Goal: Task Accomplishment & Management: Manage account settings

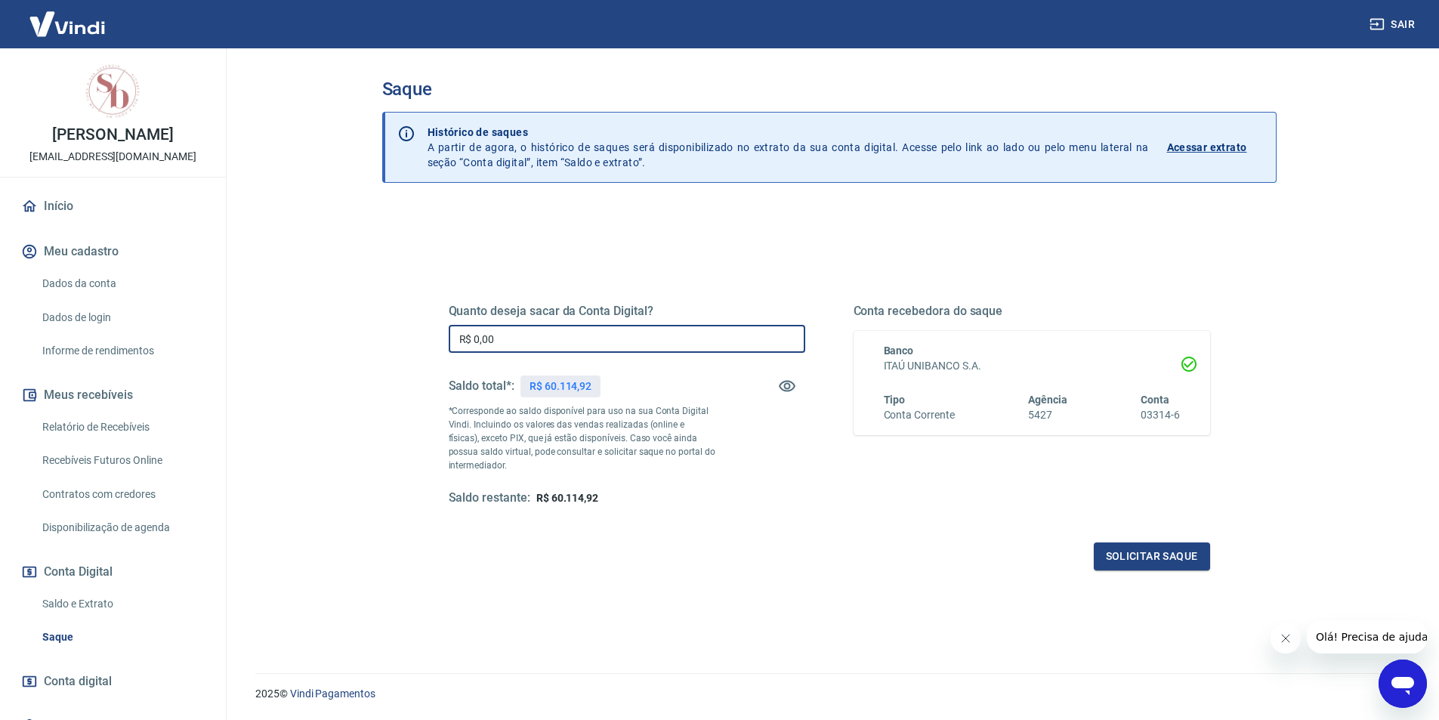
click at [525, 329] on input "R$ 0,00" at bounding box center [627, 339] width 357 height 28
click at [483, 344] on input "R$ 49.114,92" at bounding box center [627, 339] width 357 height 28
click at [551, 337] on input "R$ 49.114,92" at bounding box center [627, 339] width 357 height 28
type input "R$ 4.911,46"
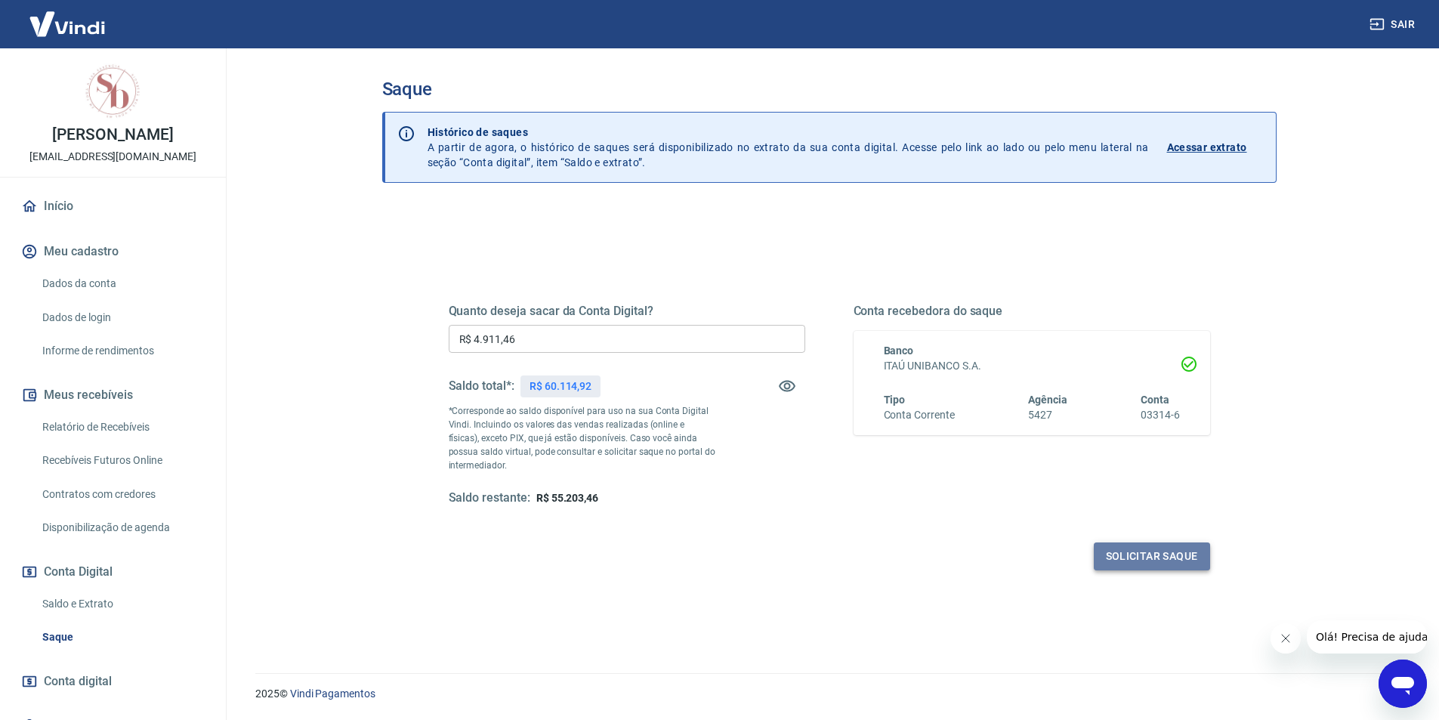
click at [1158, 544] on button "Solicitar saque" at bounding box center [1152, 556] width 116 height 28
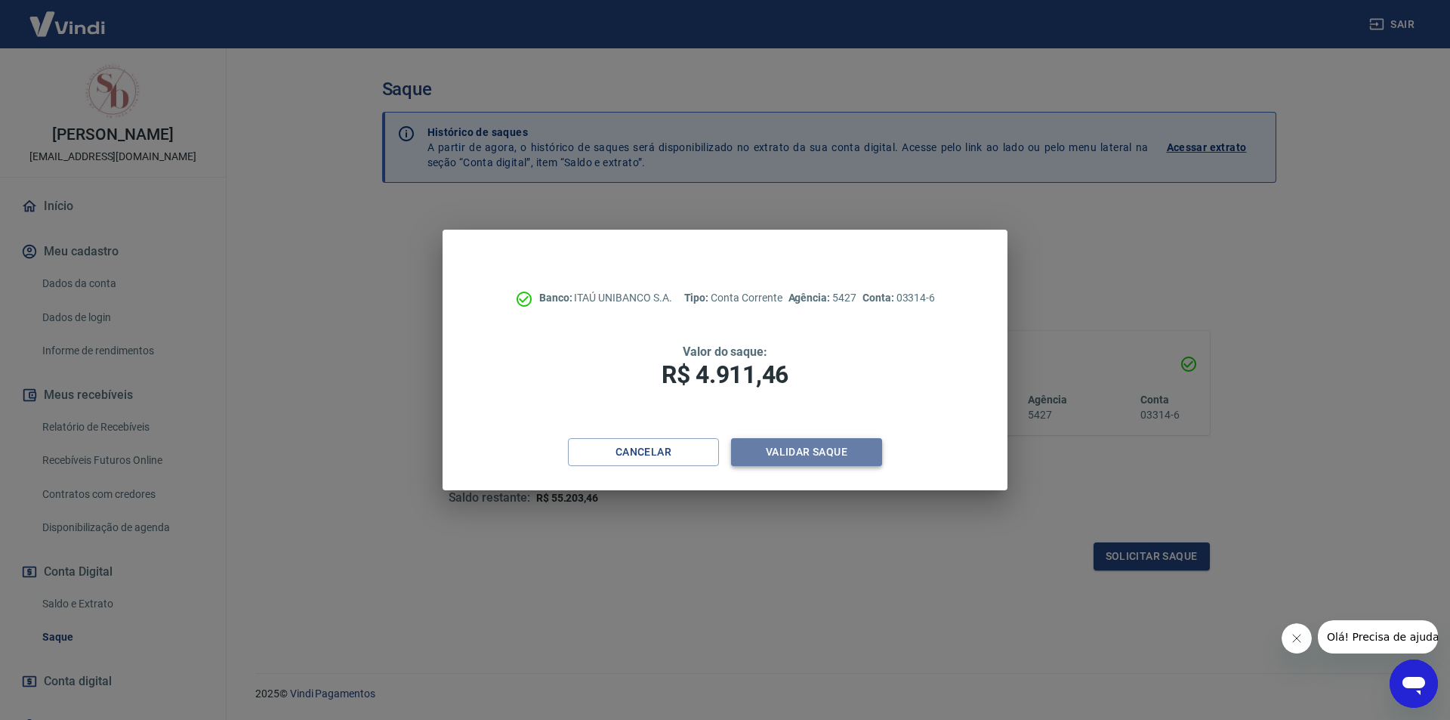
click at [859, 449] on button "Validar saque" at bounding box center [806, 452] width 151 height 28
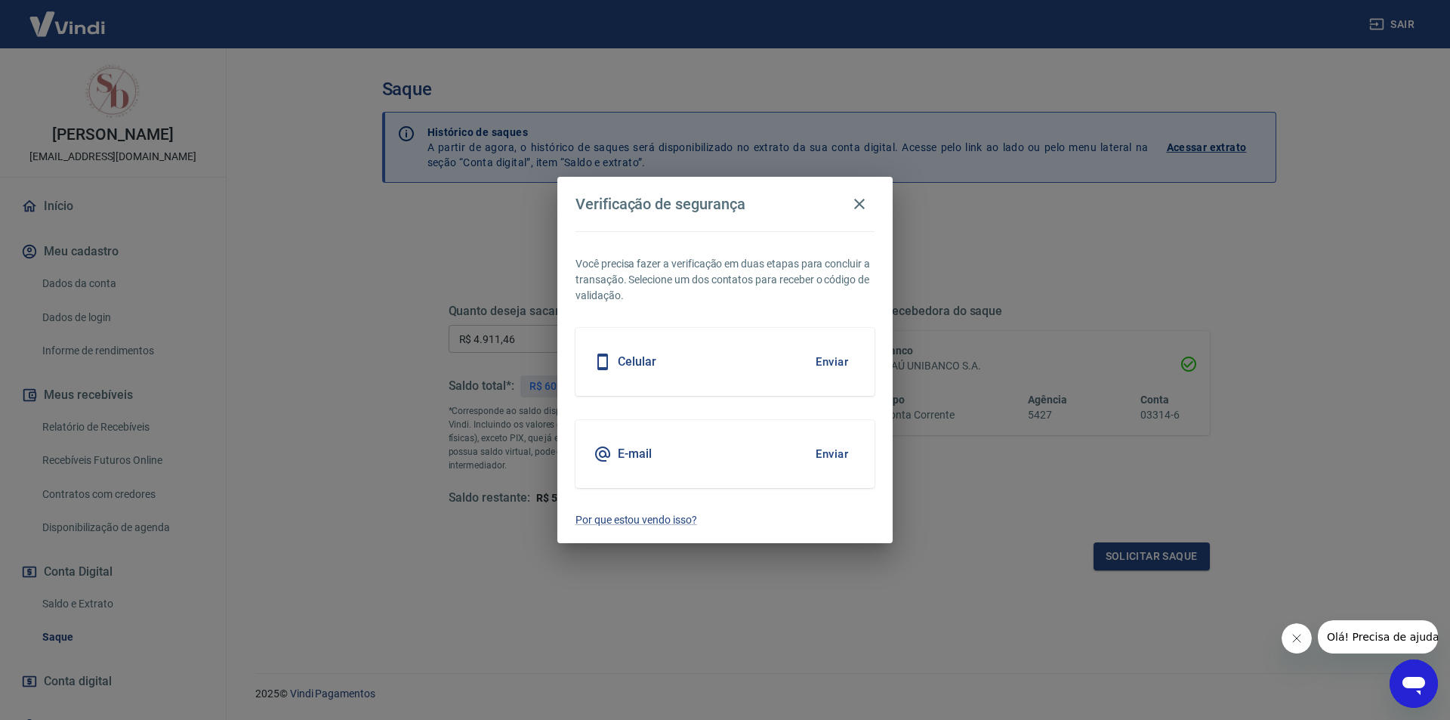
click at [833, 452] on button "Enviar" at bounding box center [832, 454] width 49 height 32
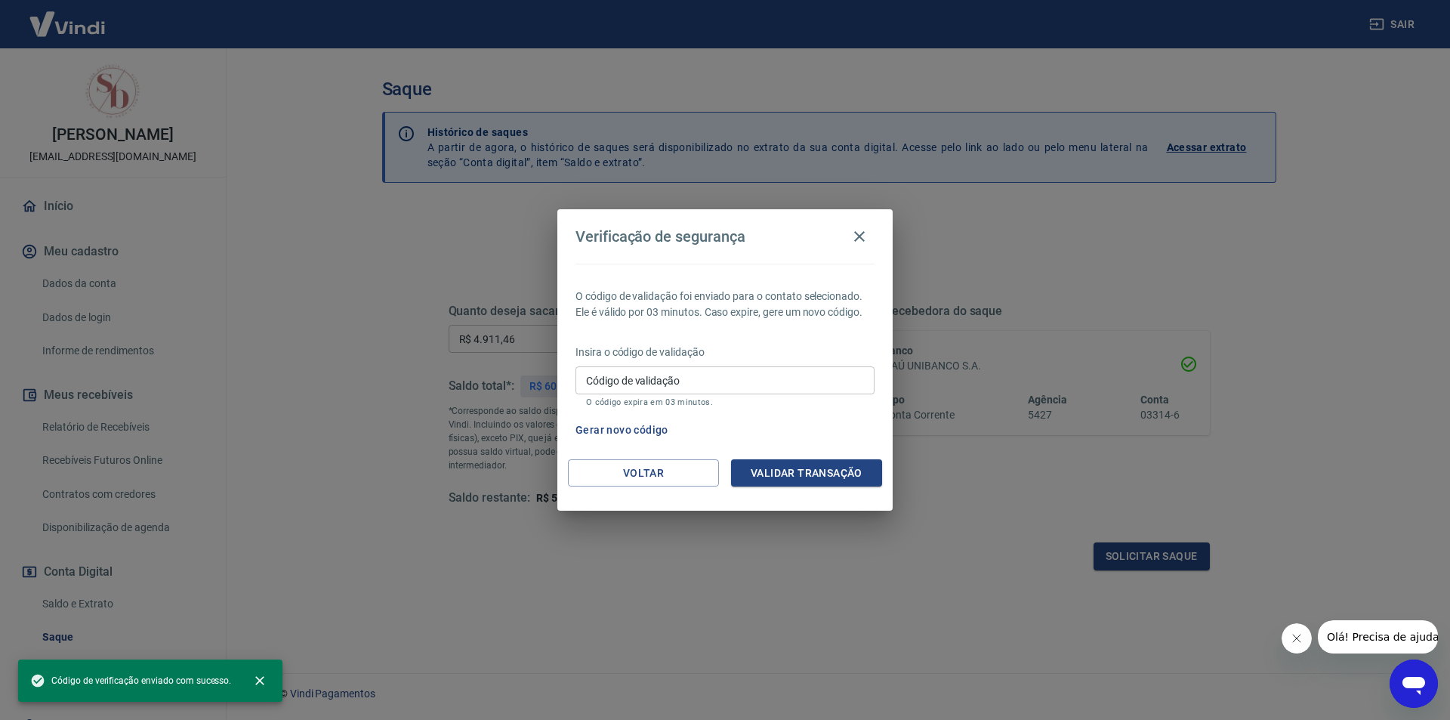
click at [713, 375] on input "Código de validação" at bounding box center [725, 380] width 299 height 28
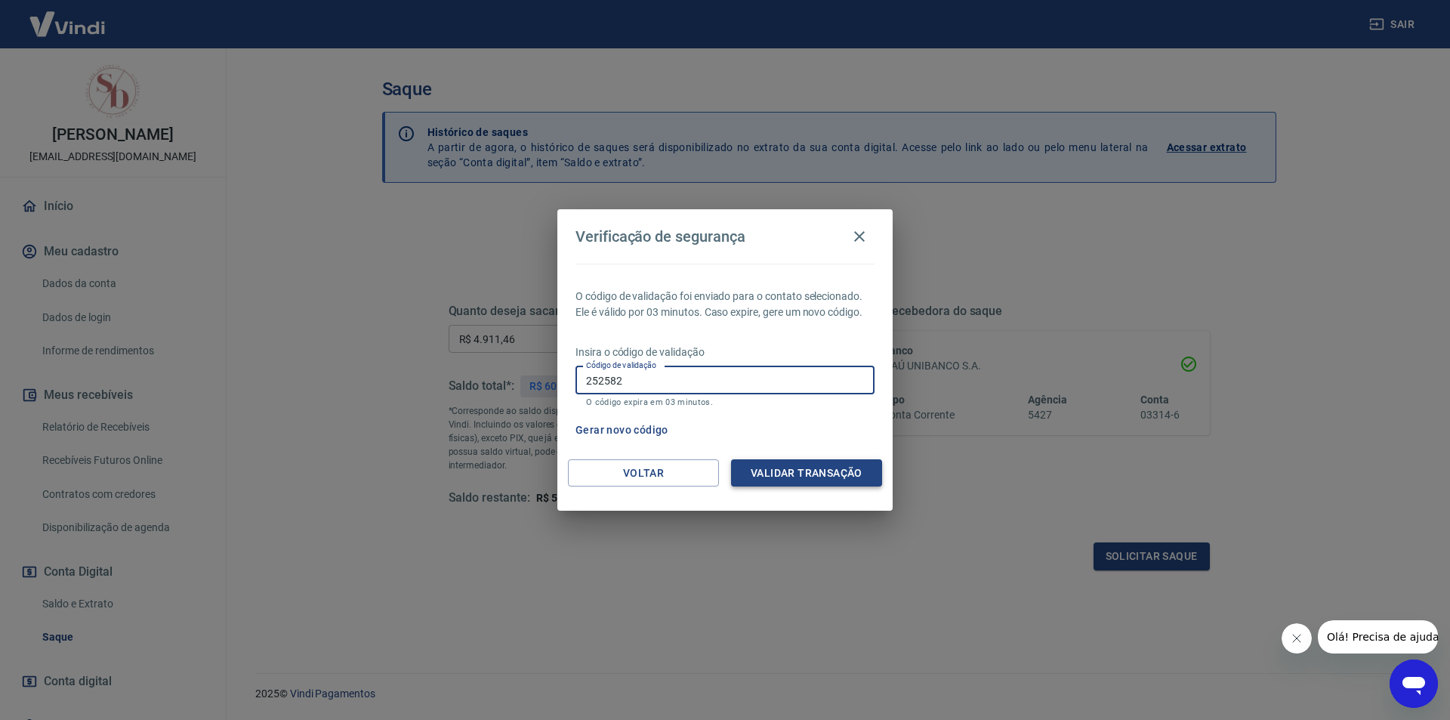
type input "252582"
click at [845, 468] on button "Validar transação" at bounding box center [806, 473] width 151 height 28
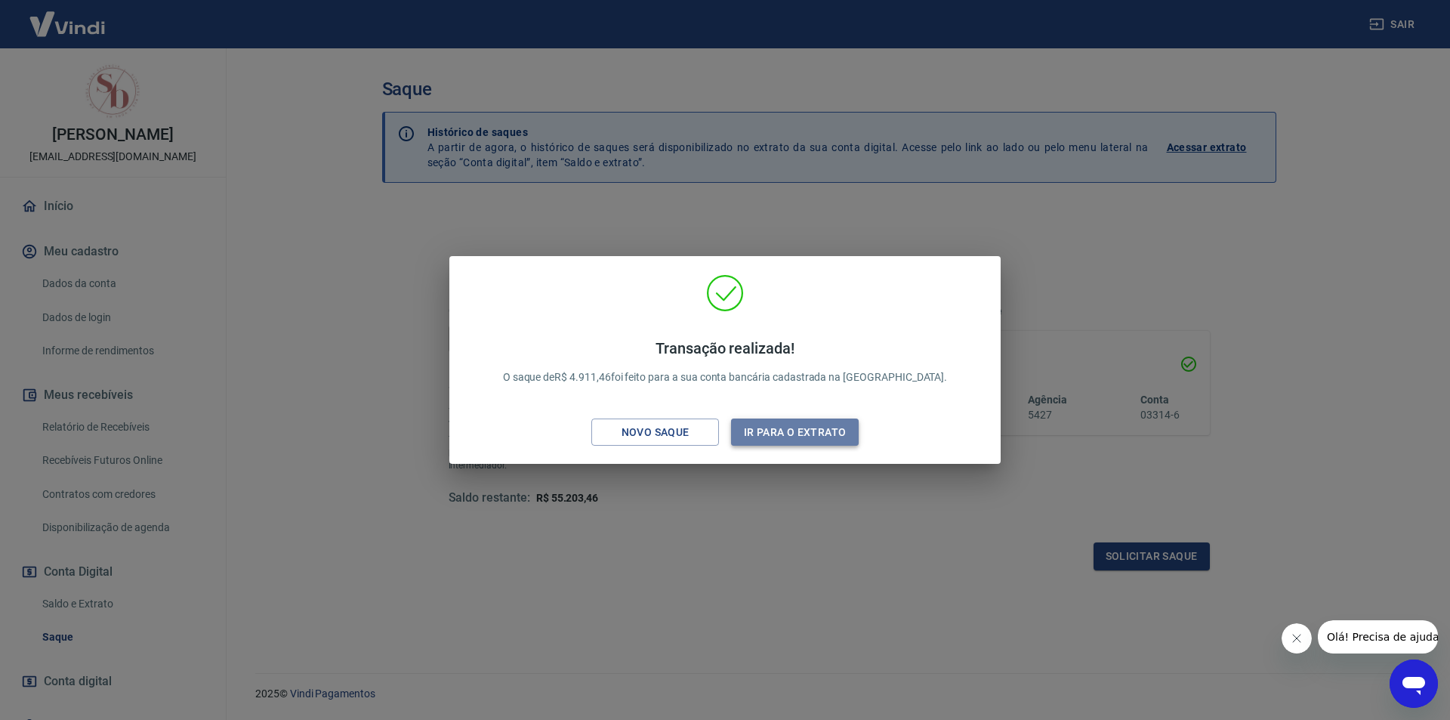
click at [814, 434] on button "Ir para o extrato" at bounding box center [795, 432] width 128 height 28
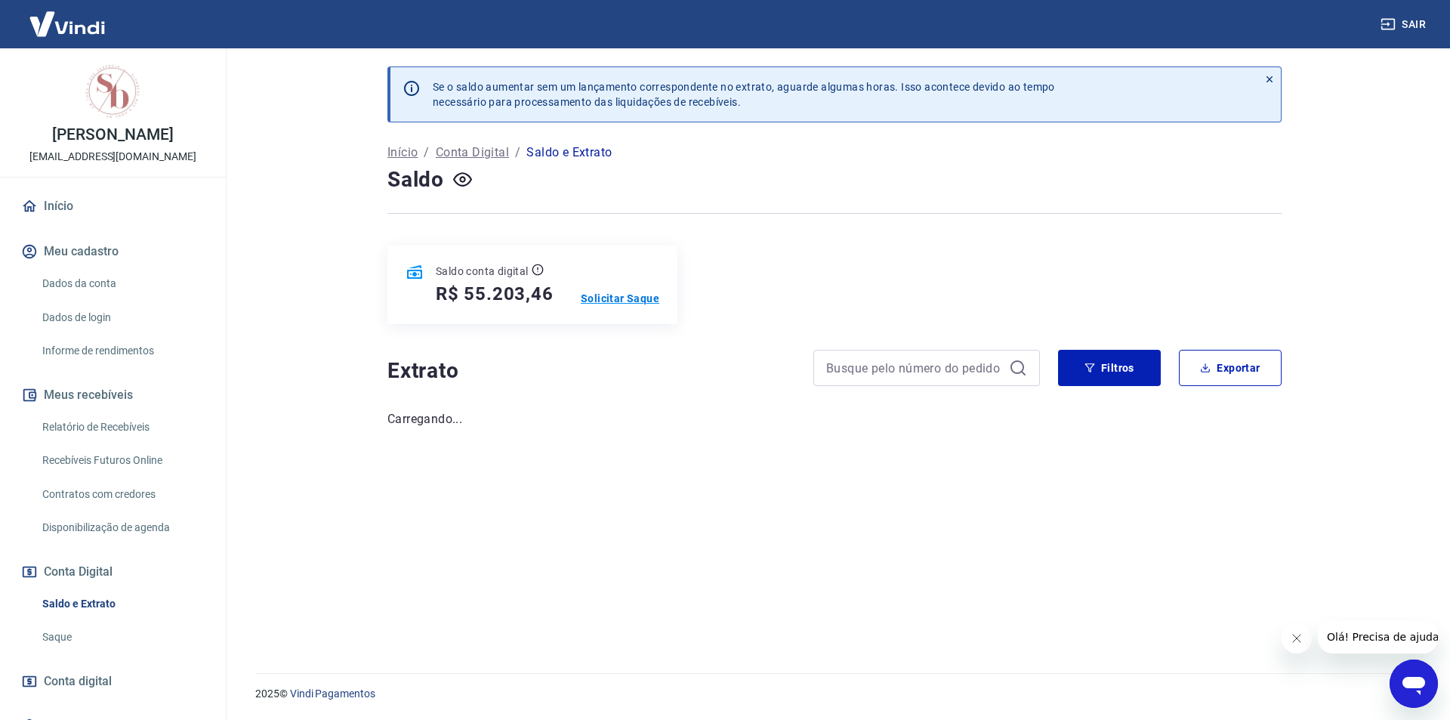
click at [604, 298] on p "Solicitar Saque" at bounding box center [620, 298] width 79 height 15
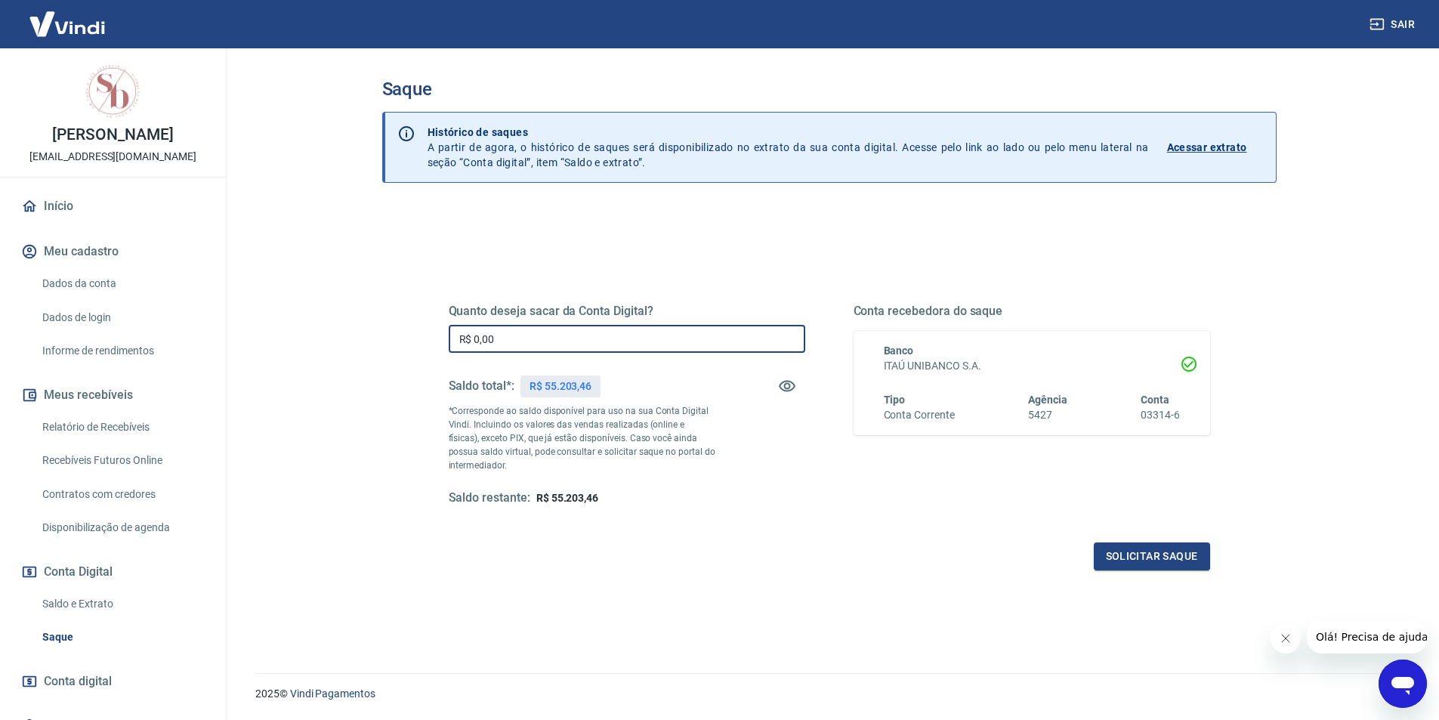
click at [599, 338] on input "R$ 0,00" at bounding box center [627, 339] width 357 height 28
type input "R$ 4.903,46"
click at [1169, 552] on button "Solicitar saque" at bounding box center [1152, 556] width 116 height 28
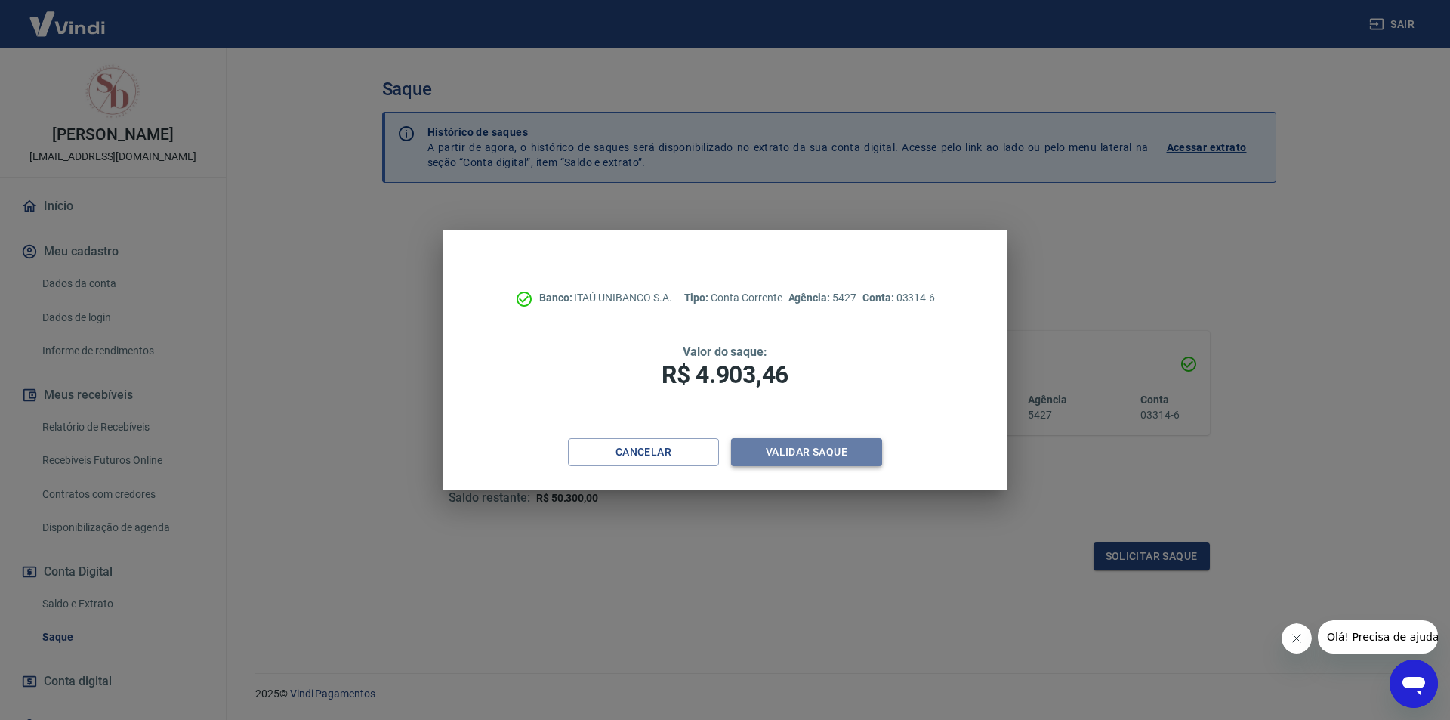
click at [841, 453] on button "Validar saque" at bounding box center [806, 452] width 151 height 28
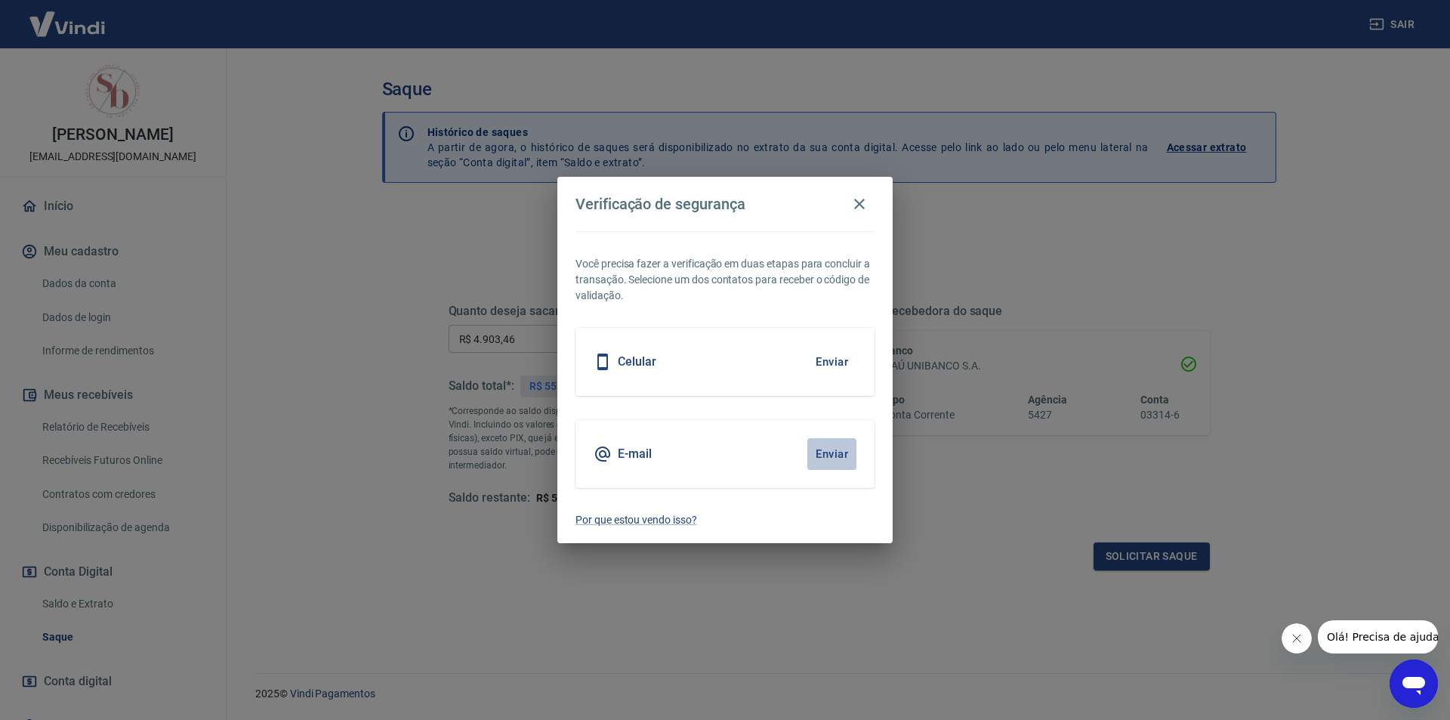
click at [825, 448] on button "Enviar" at bounding box center [832, 454] width 49 height 32
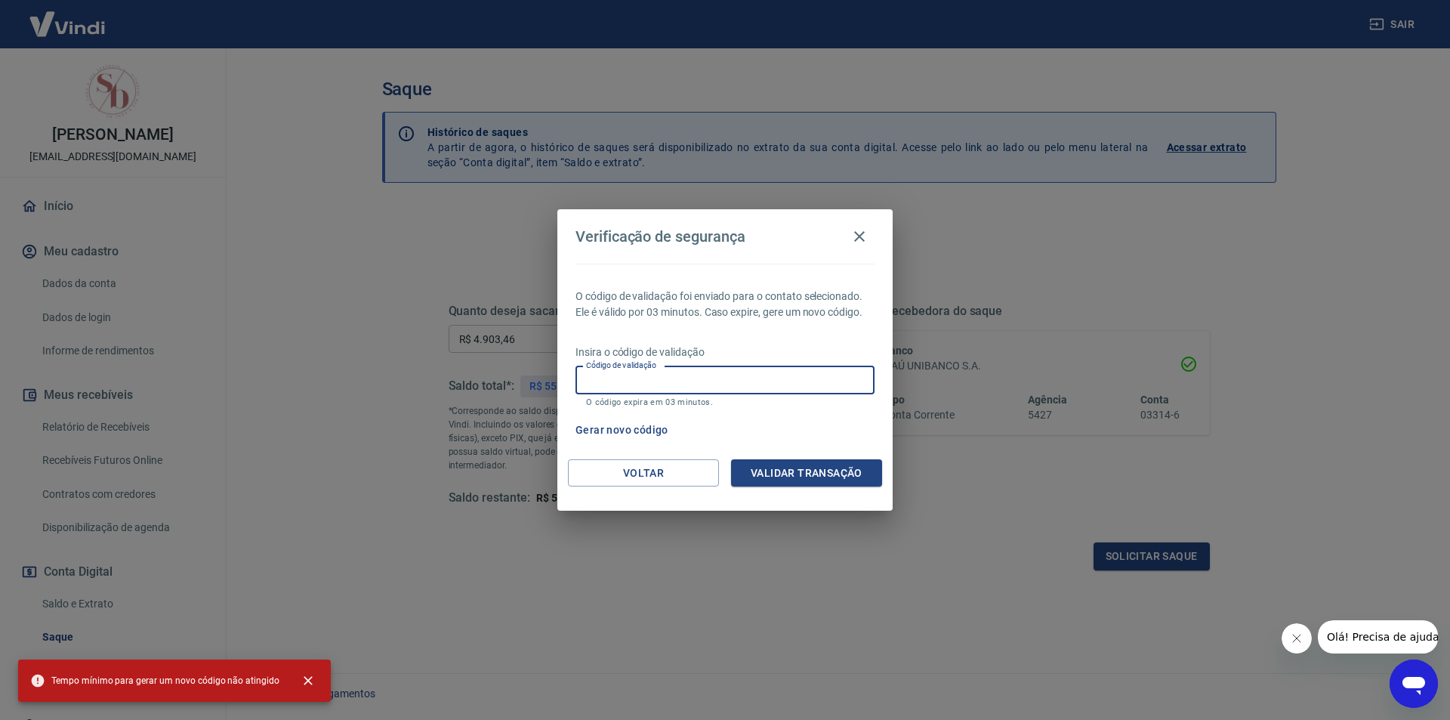
click at [687, 386] on input "Código de validação" at bounding box center [725, 380] width 299 height 28
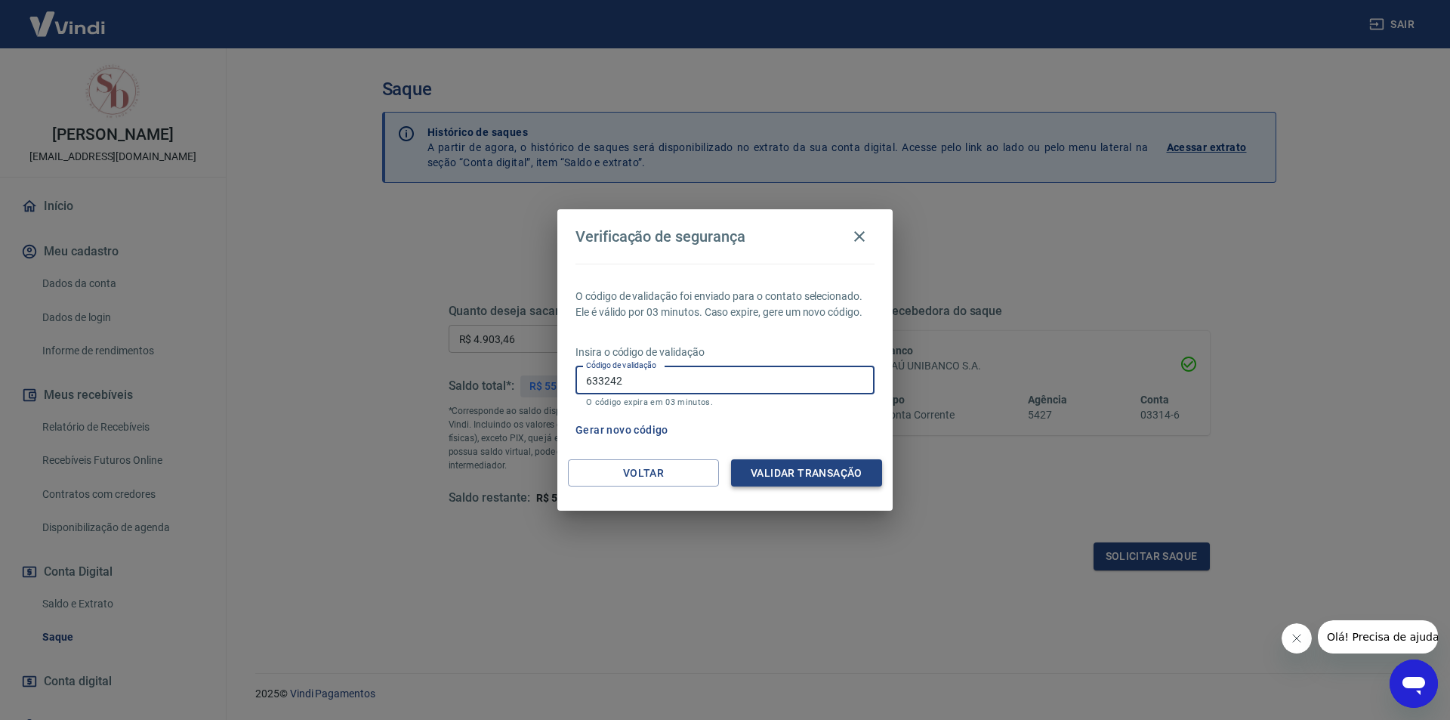
type input "633242"
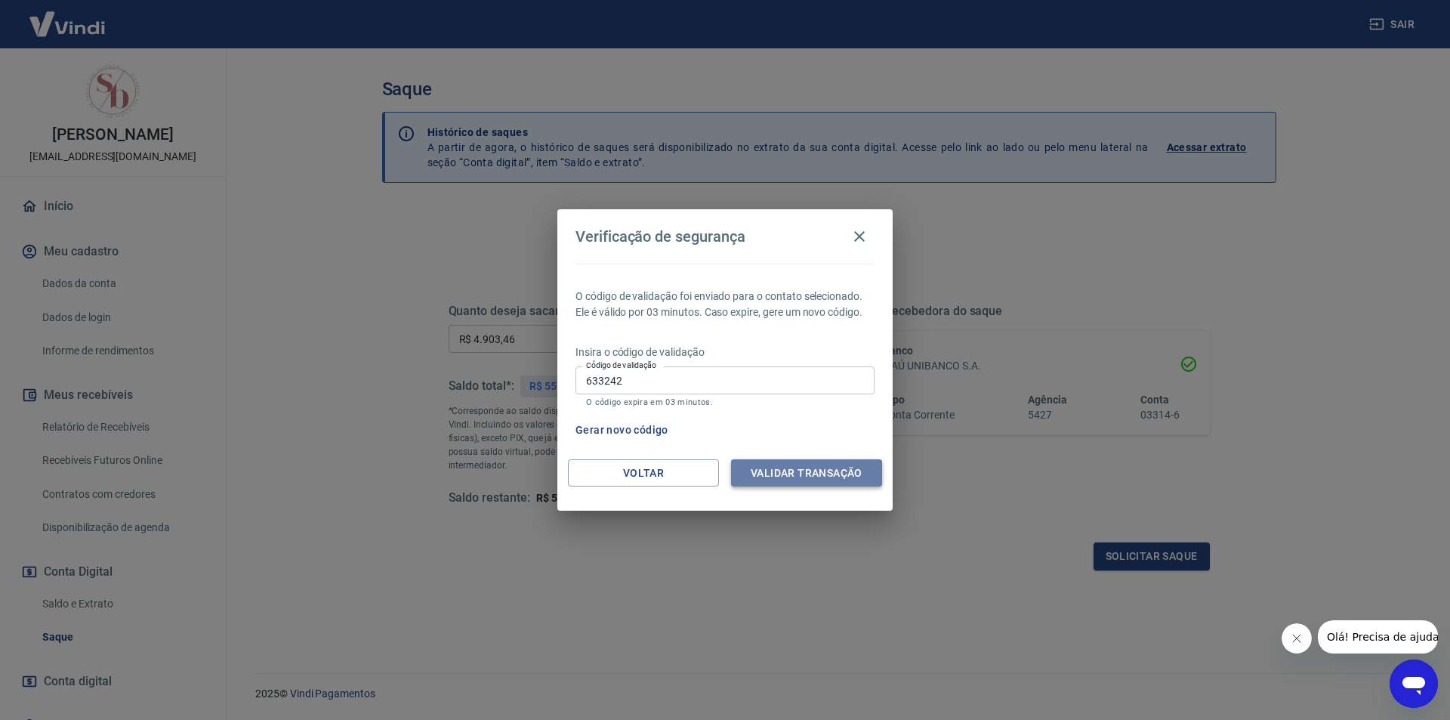
click at [807, 471] on button "Validar transação" at bounding box center [806, 473] width 151 height 28
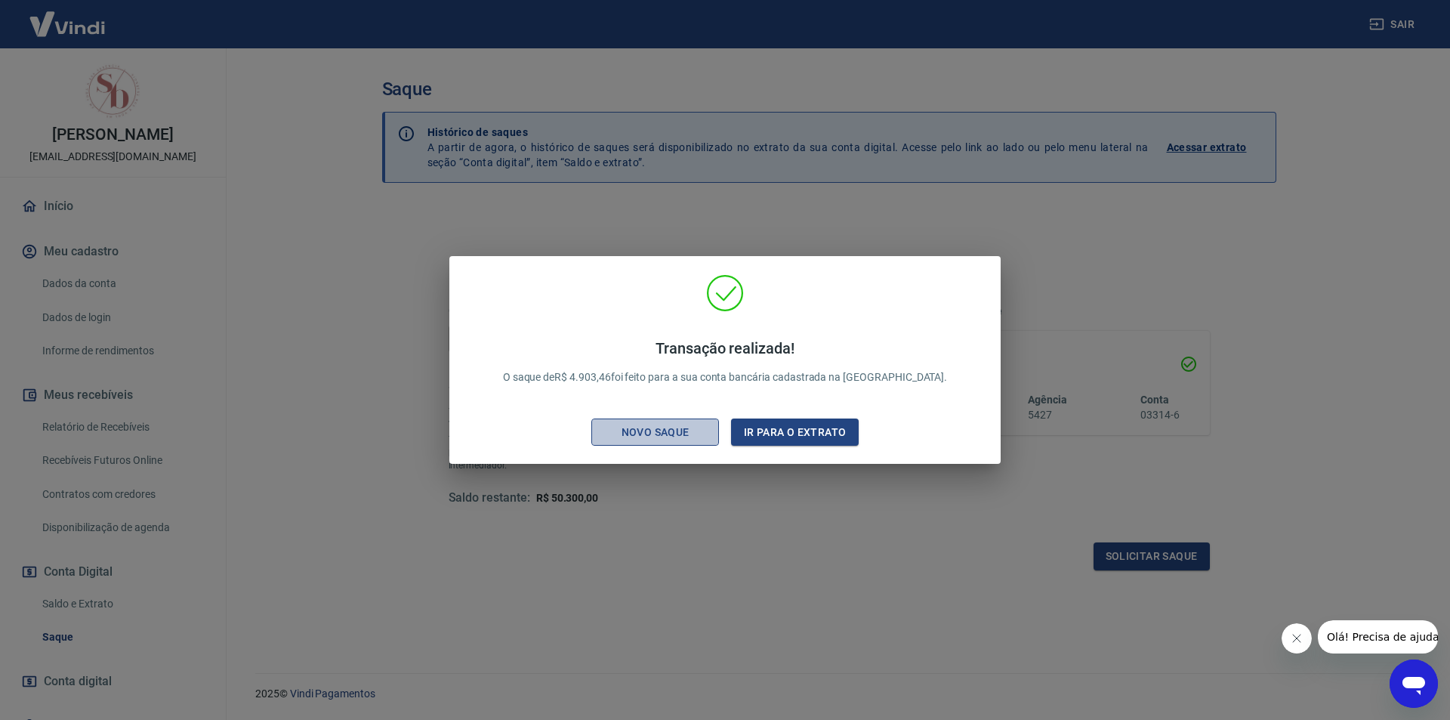
click at [689, 436] on div "Novo saque" at bounding box center [656, 432] width 104 height 19
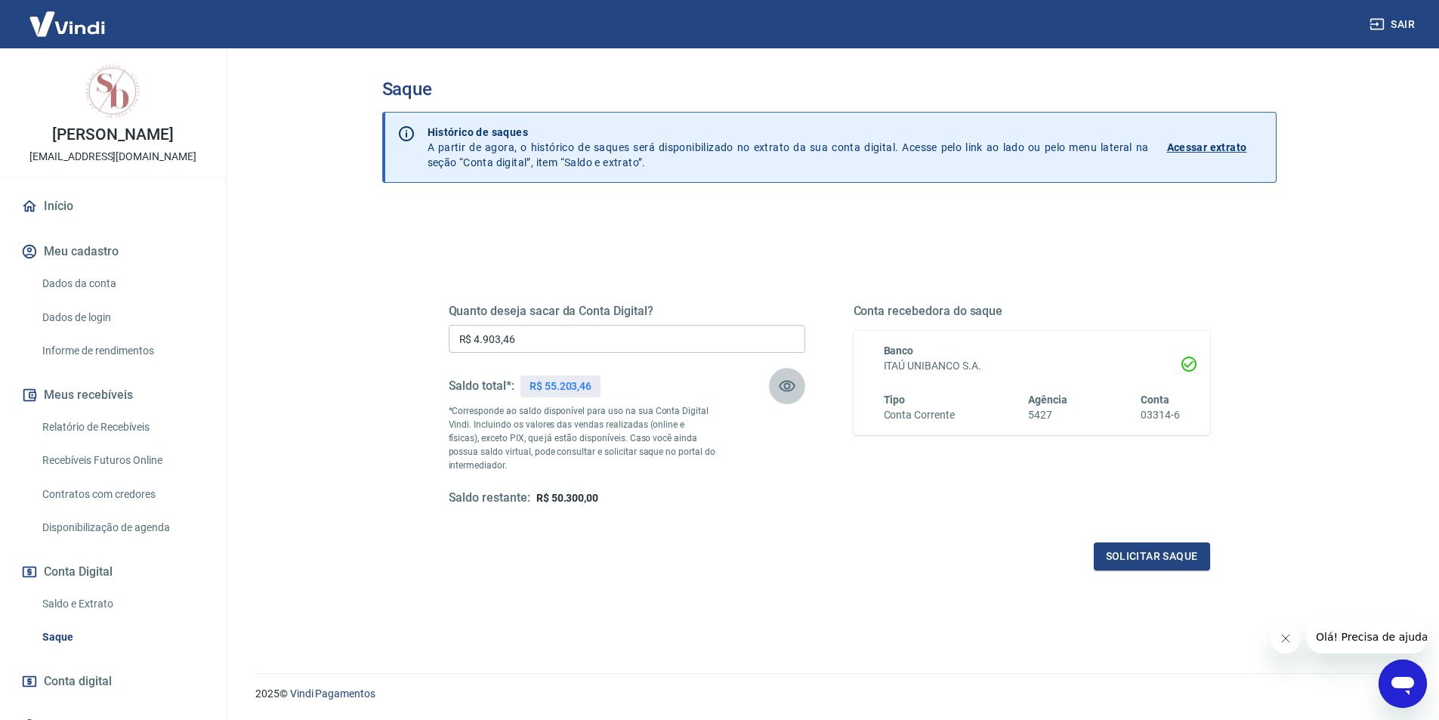
click at [779, 389] on icon "button" at bounding box center [787, 386] width 18 height 18
click at [783, 385] on icon "button" at bounding box center [787, 386] width 18 height 18
click at [137, 199] on link "Início" at bounding box center [113, 206] width 190 height 33
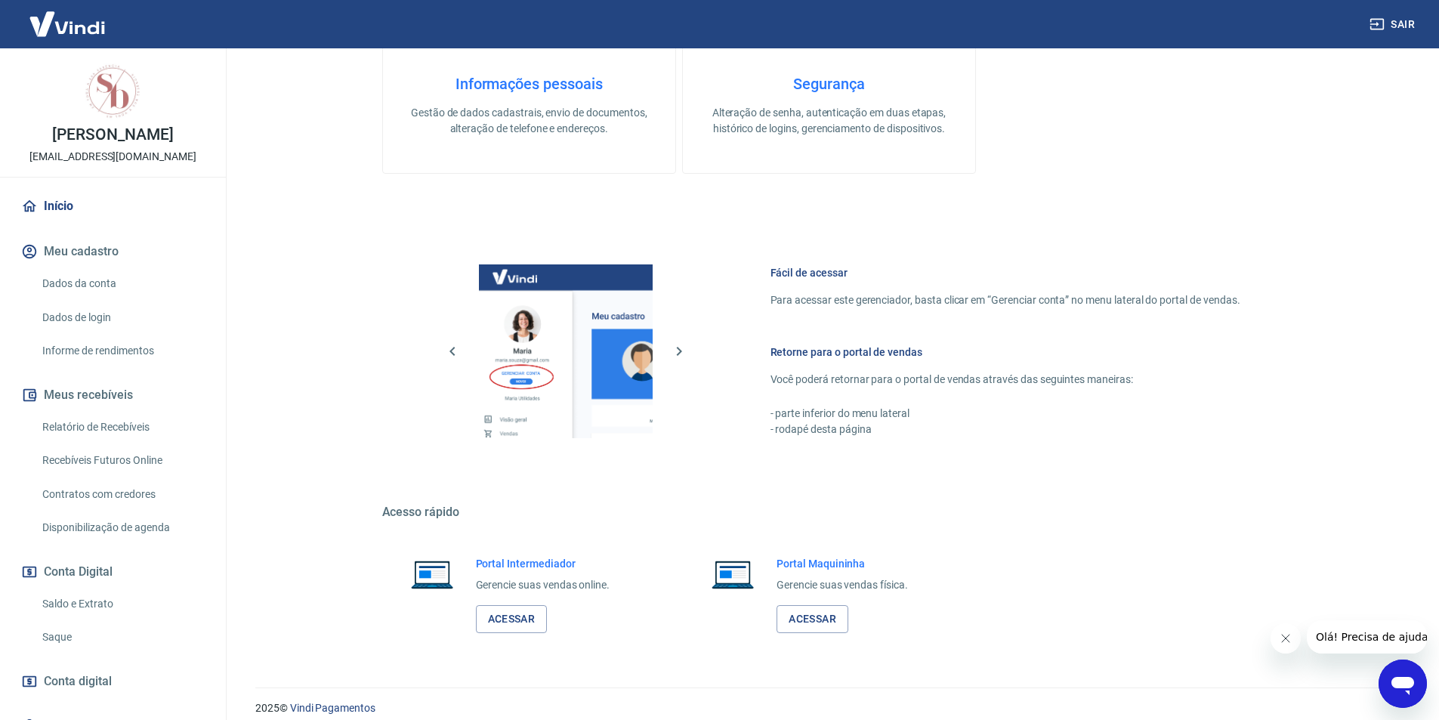
scroll to position [458, 0]
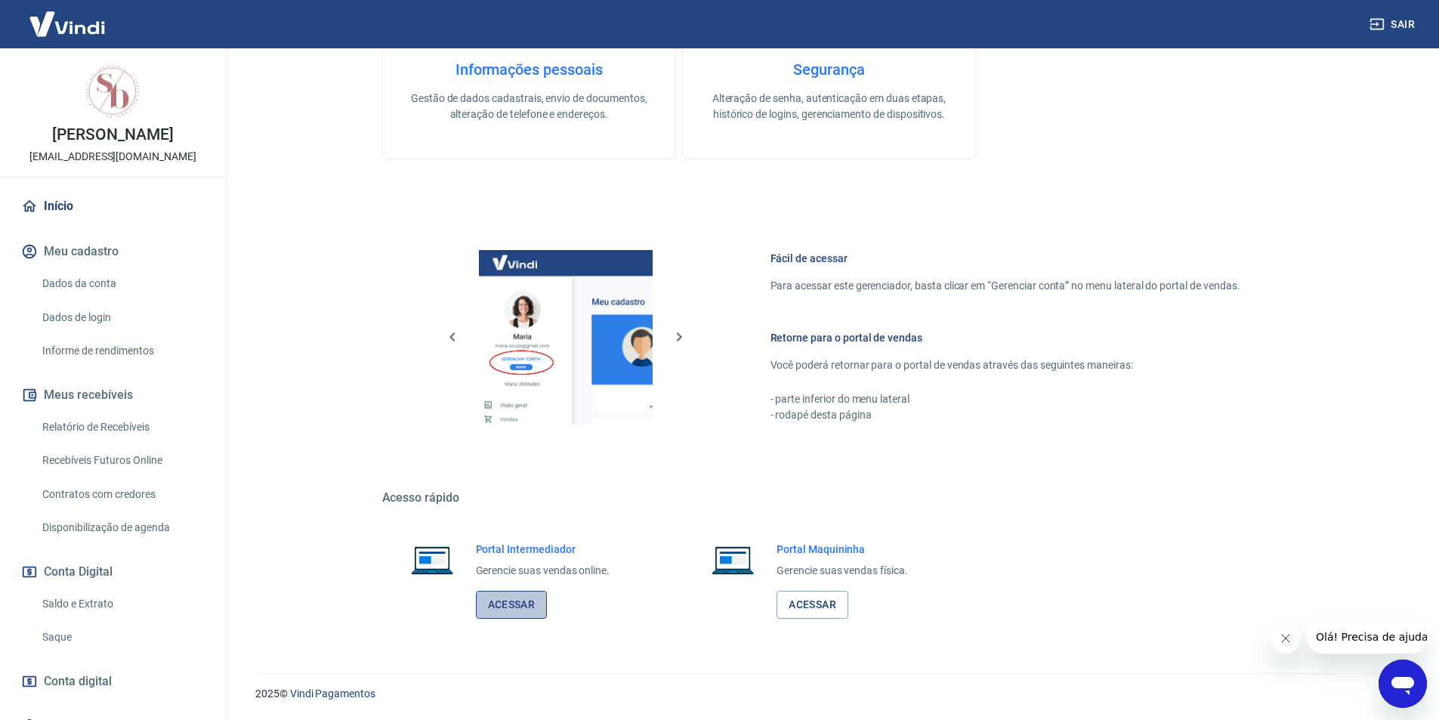
click at [522, 600] on link "Acessar" at bounding box center [512, 605] width 72 height 28
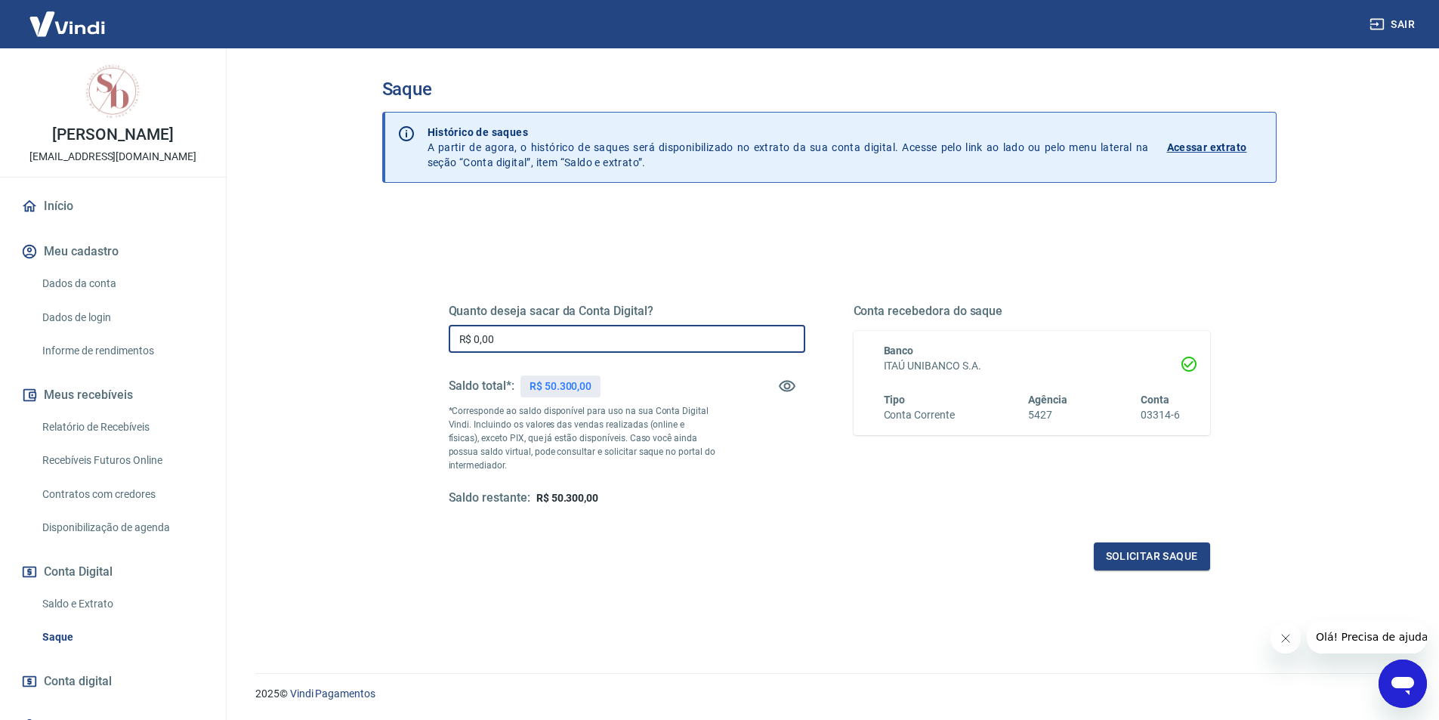
click at [619, 333] on input "R$ 0,00" at bounding box center [627, 339] width 357 height 28
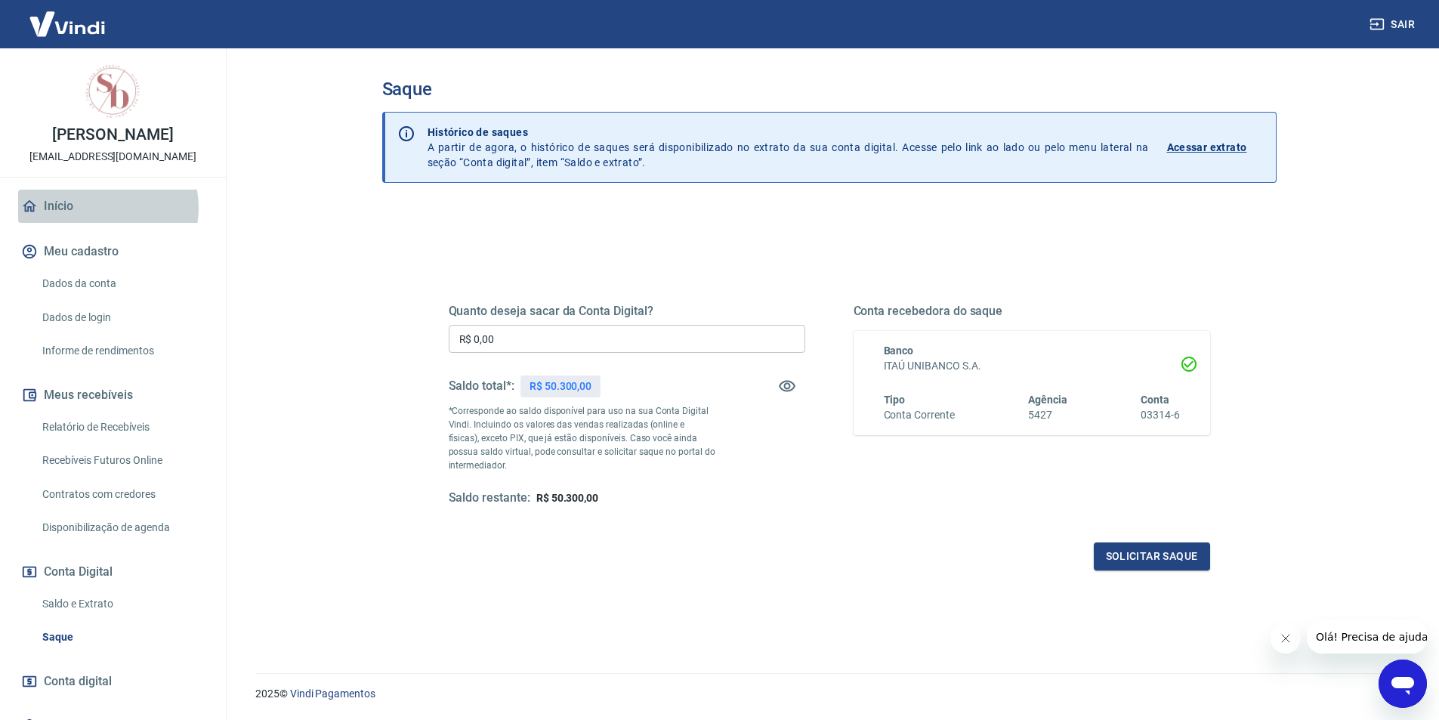
click at [97, 208] on link "Início" at bounding box center [113, 206] width 190 height 33
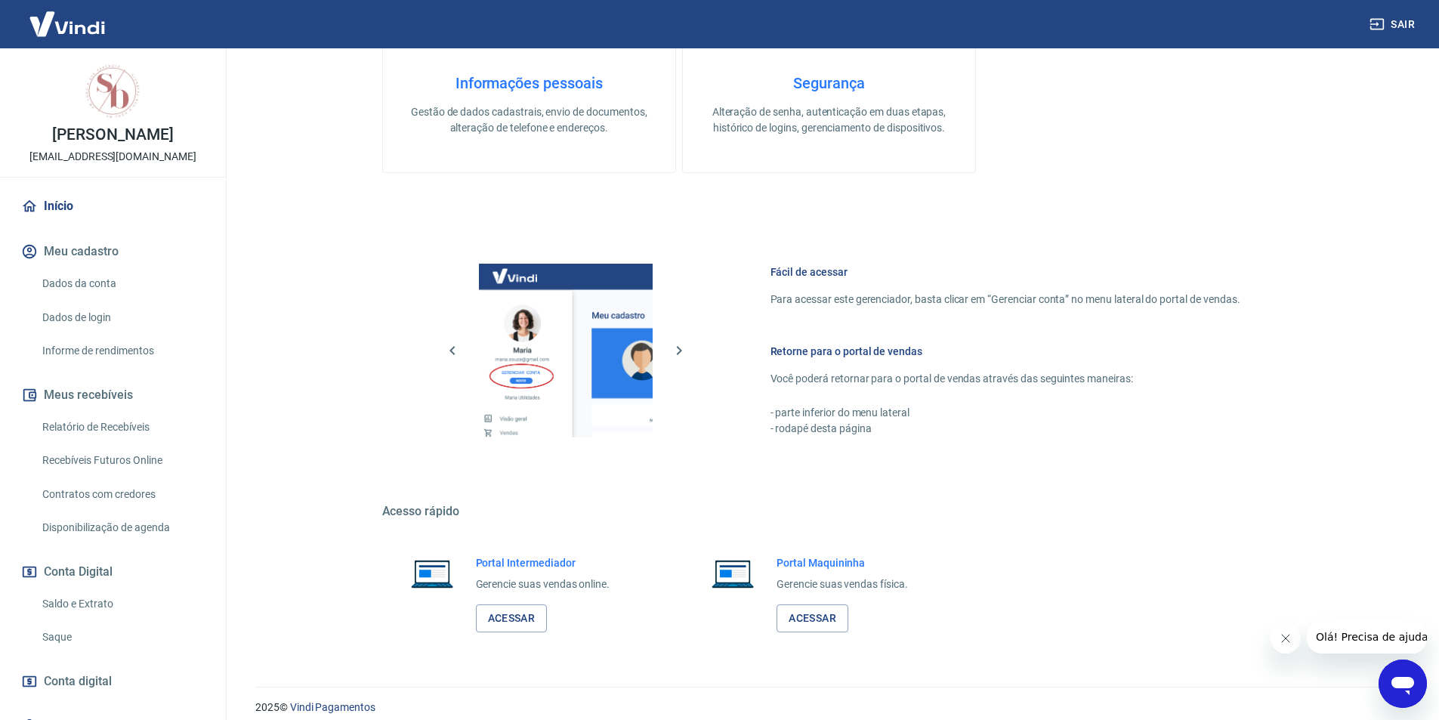
scroll to position [453, 0]
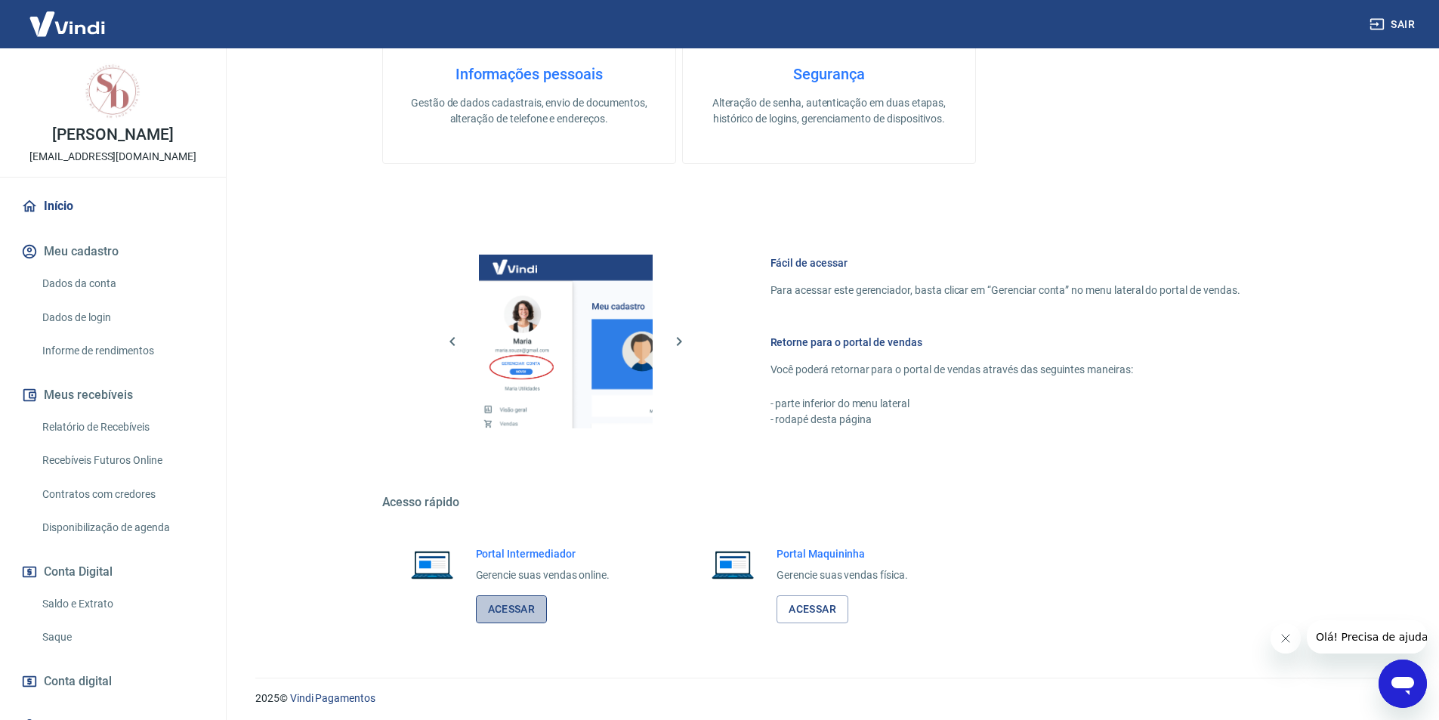
click at [509, 613] on link "Acessar" at bounding box center [512, 609] width 72 height 28
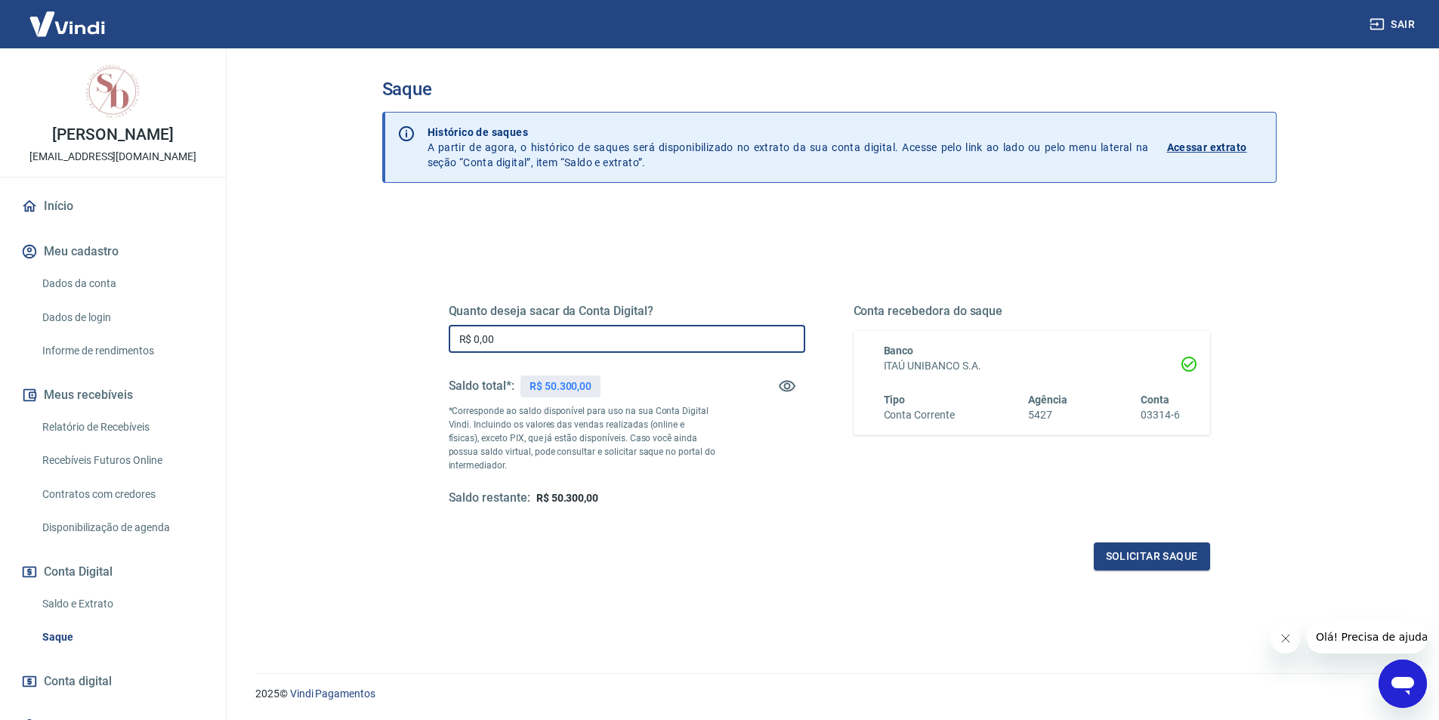
click at [542, 332] on input "R$ 0,00" at bounding box center [627, 339] width 357 height 28
type input "R$ 4.300,00"
click at [1159, 560] on button "Solicitar saque" at bounding box center [1152, 556] width 116 height 28
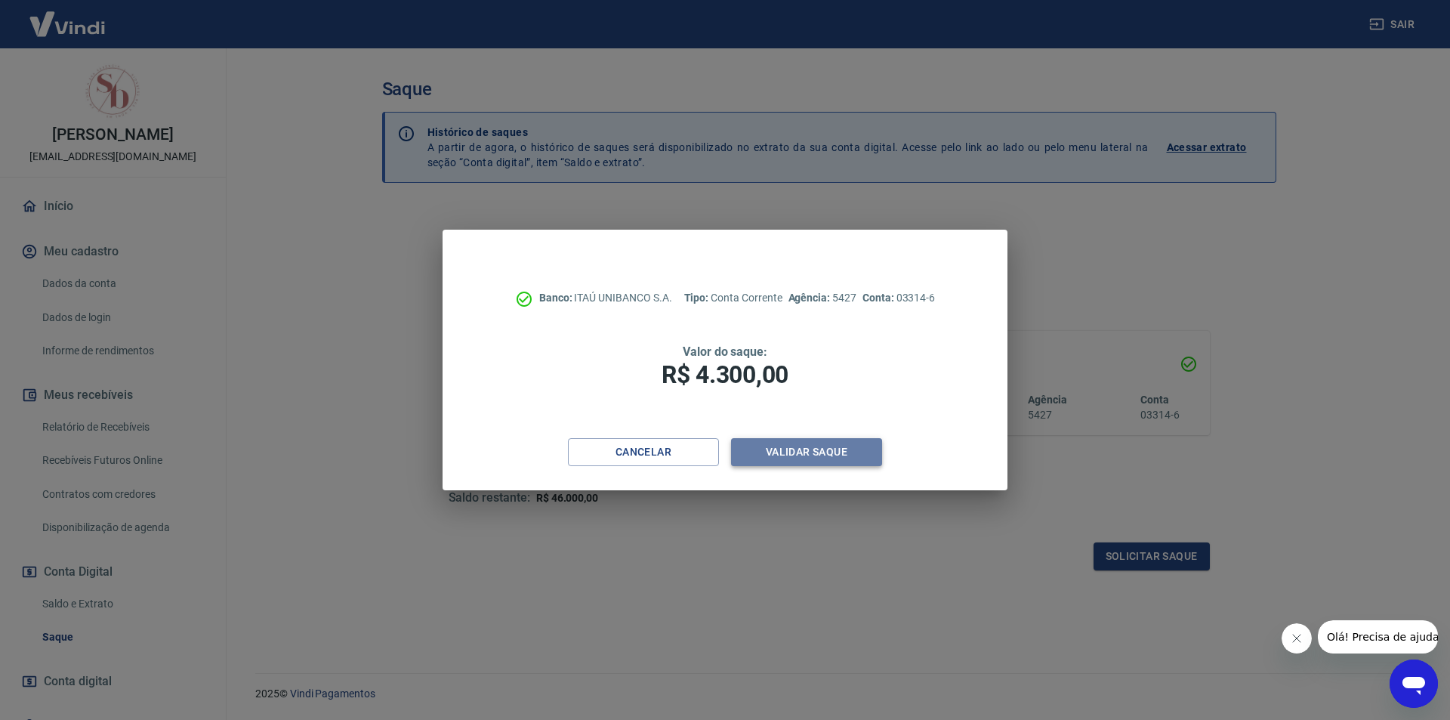
click at [824, 455] on button "Validar saque" at bounding box center [806, 452] width 151 height 28
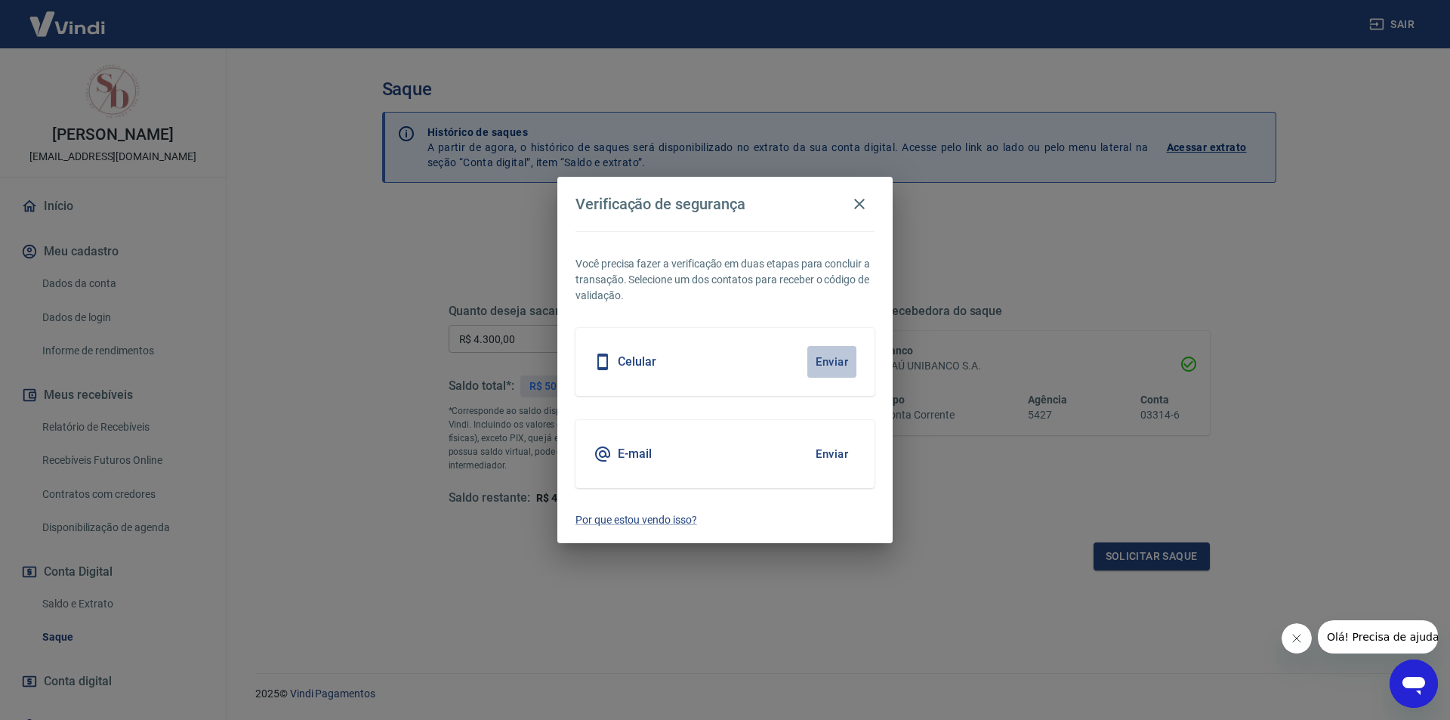
click at [820, 357] on button "Enviar" at bounding box center [832, 362] width 49 height 32
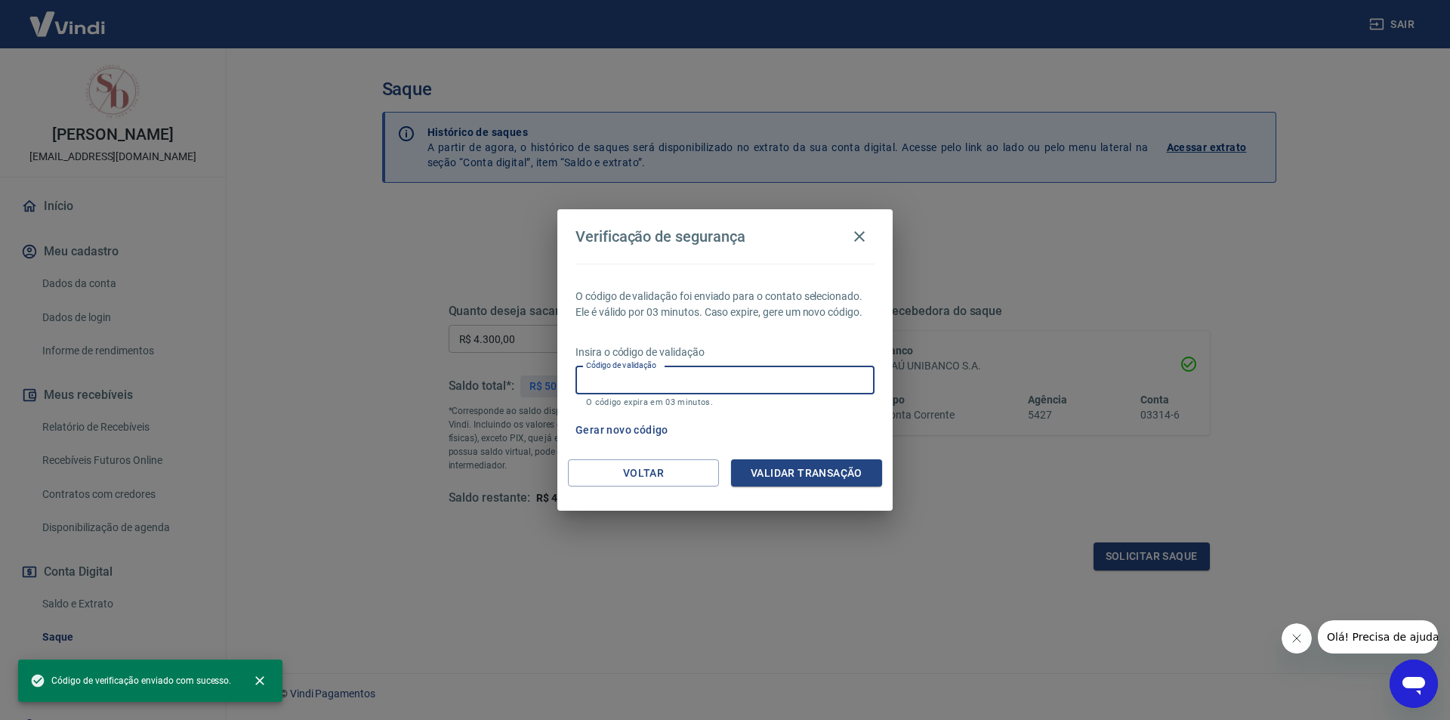
click at [773, 382] on input "Código de validação" at bounding box center [725, 380] width 299 height 28
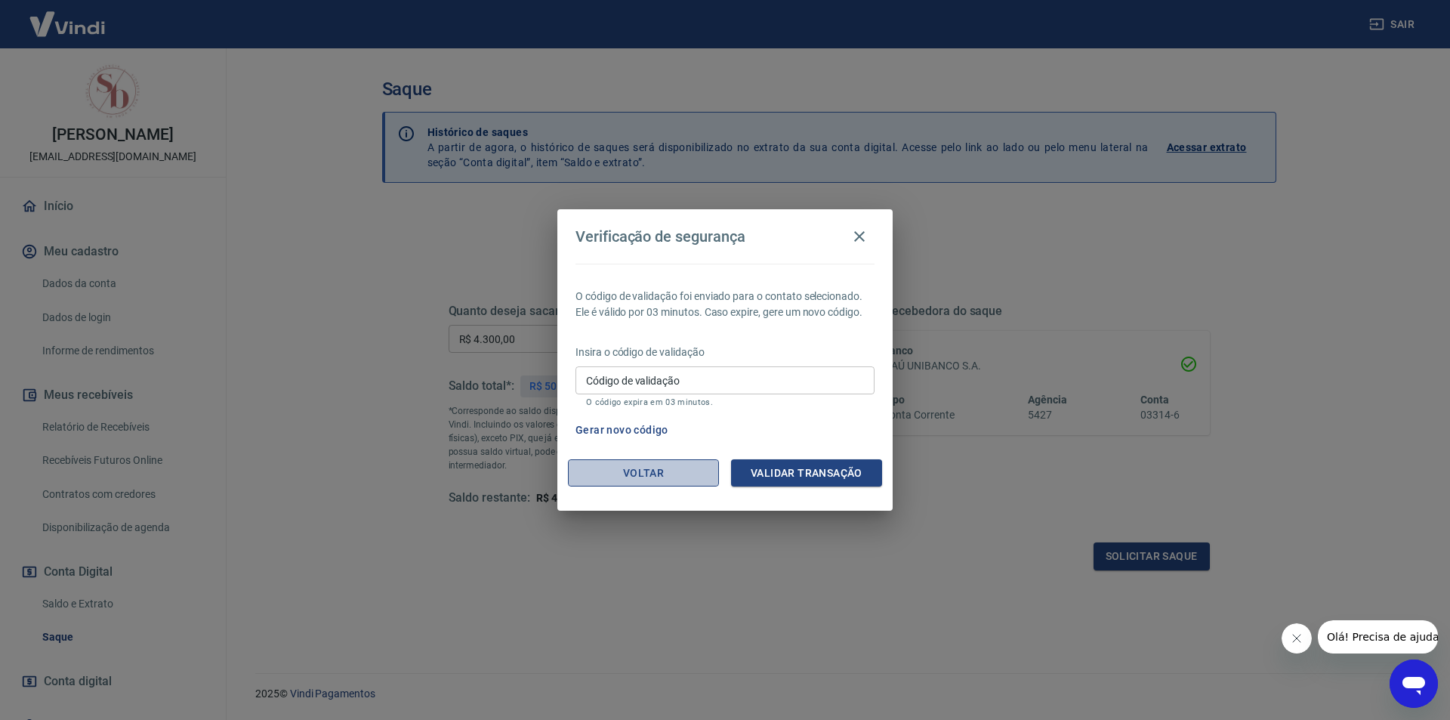
click at [630, 467] on button "Voltar" at bounding box center [643, 473] width 151 height 28
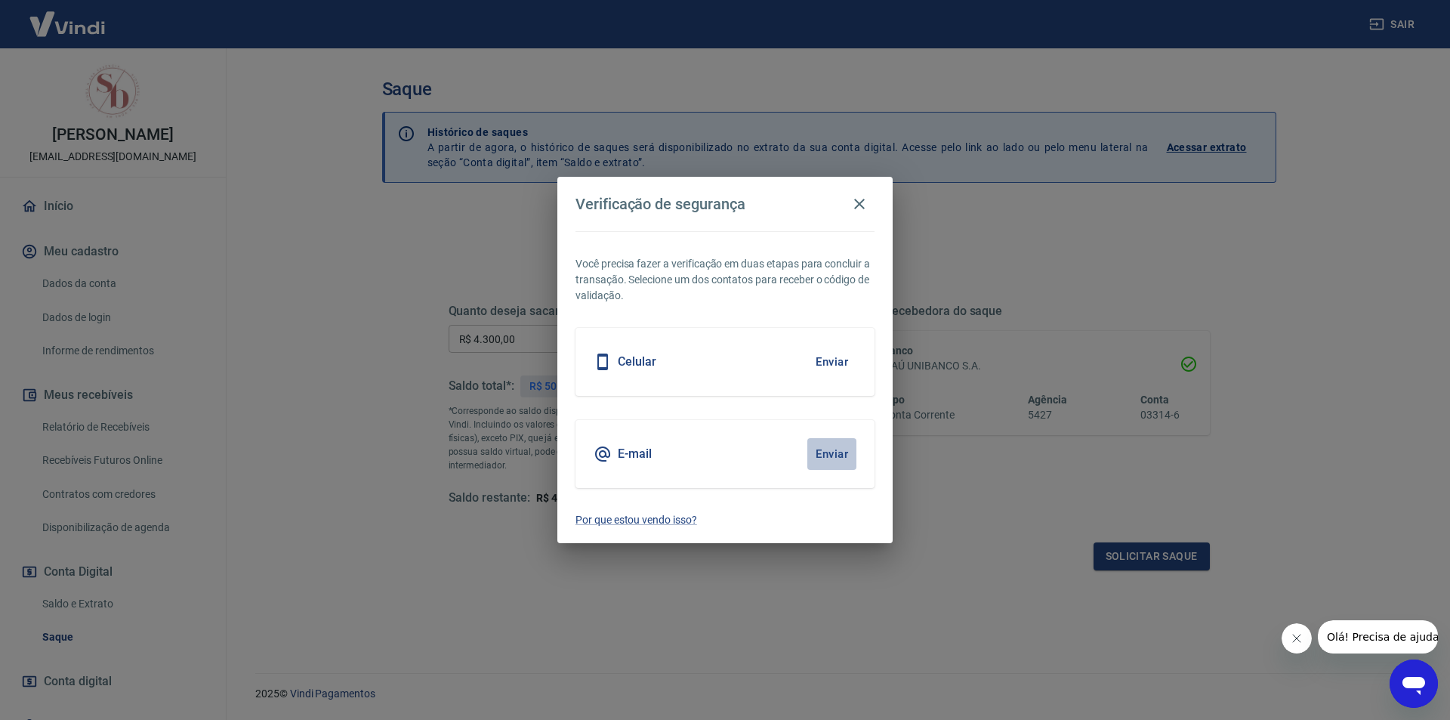
click at [841, 450] on button "Enviar" at bounding box center [832, 454] width 49 height 32
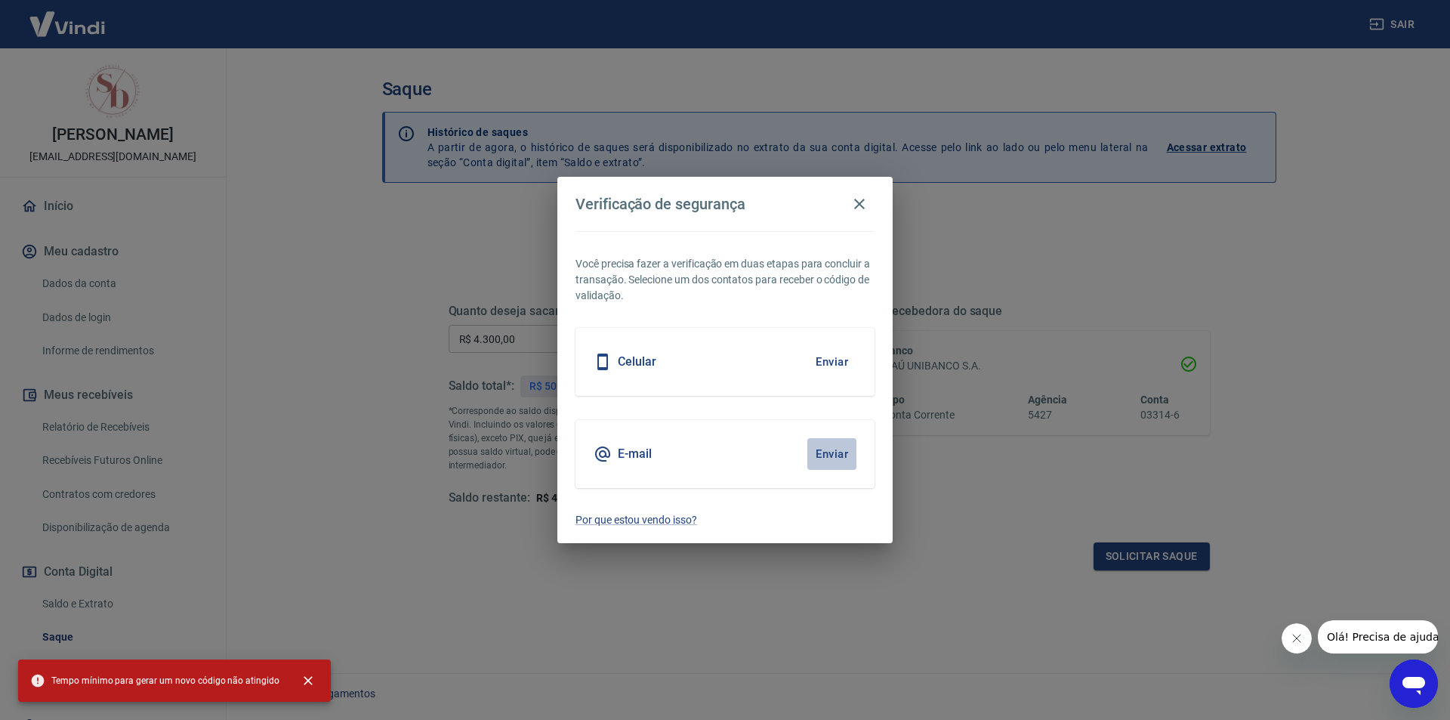
click at [836, 452] on button "Enviar" at bounding box center [832, 454] width 49 height 32
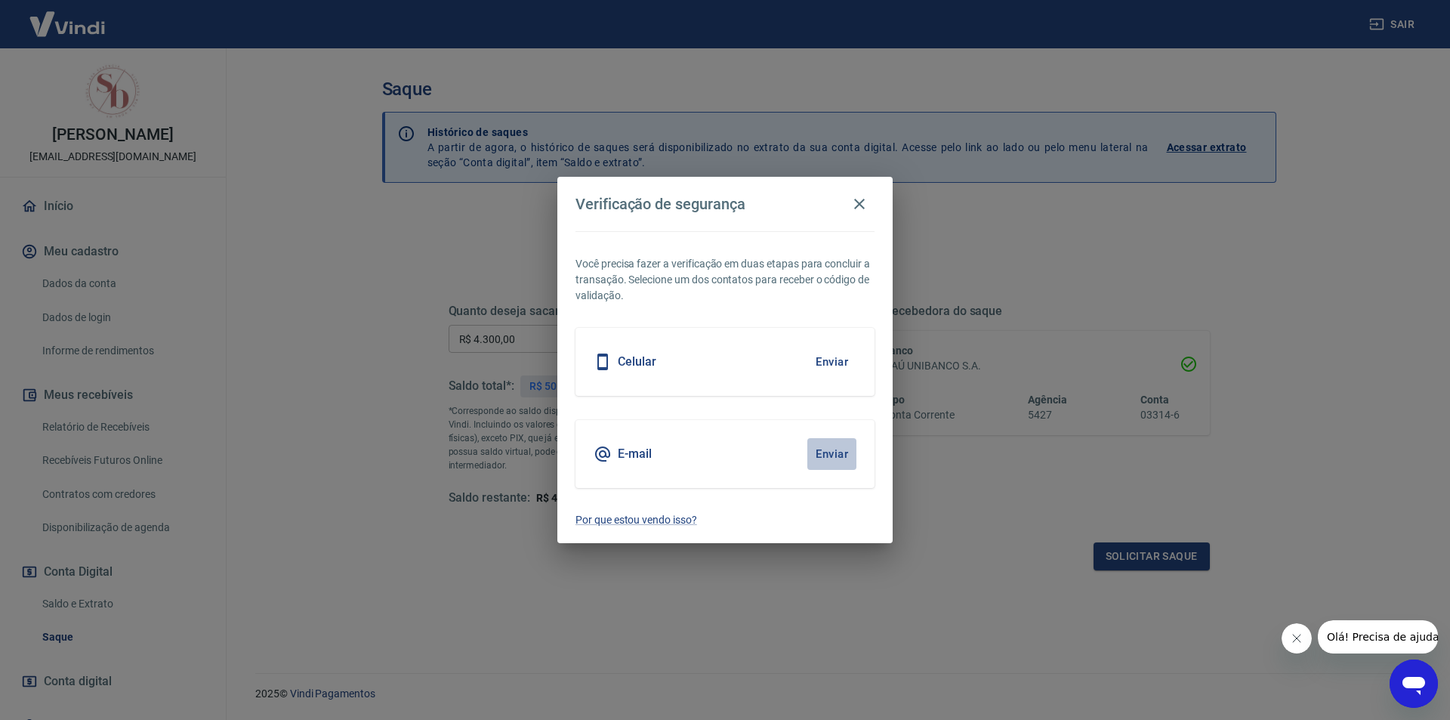
click at [838, 451] on button "Enviar" at bounding box center [832, 454] width 49 height 32
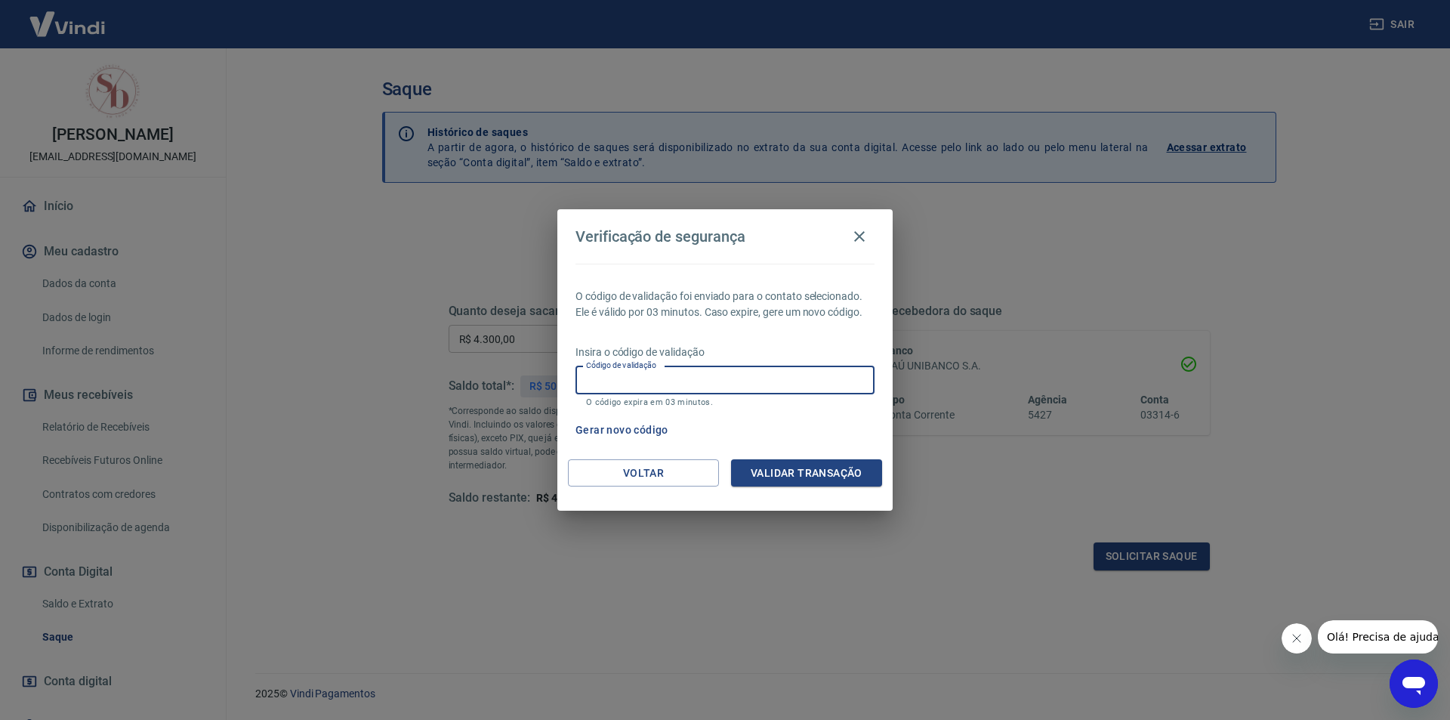
click at [617, 377] on input "Código de validação" at bounding box center [725, 380] width 299 height 28
type input "379549"
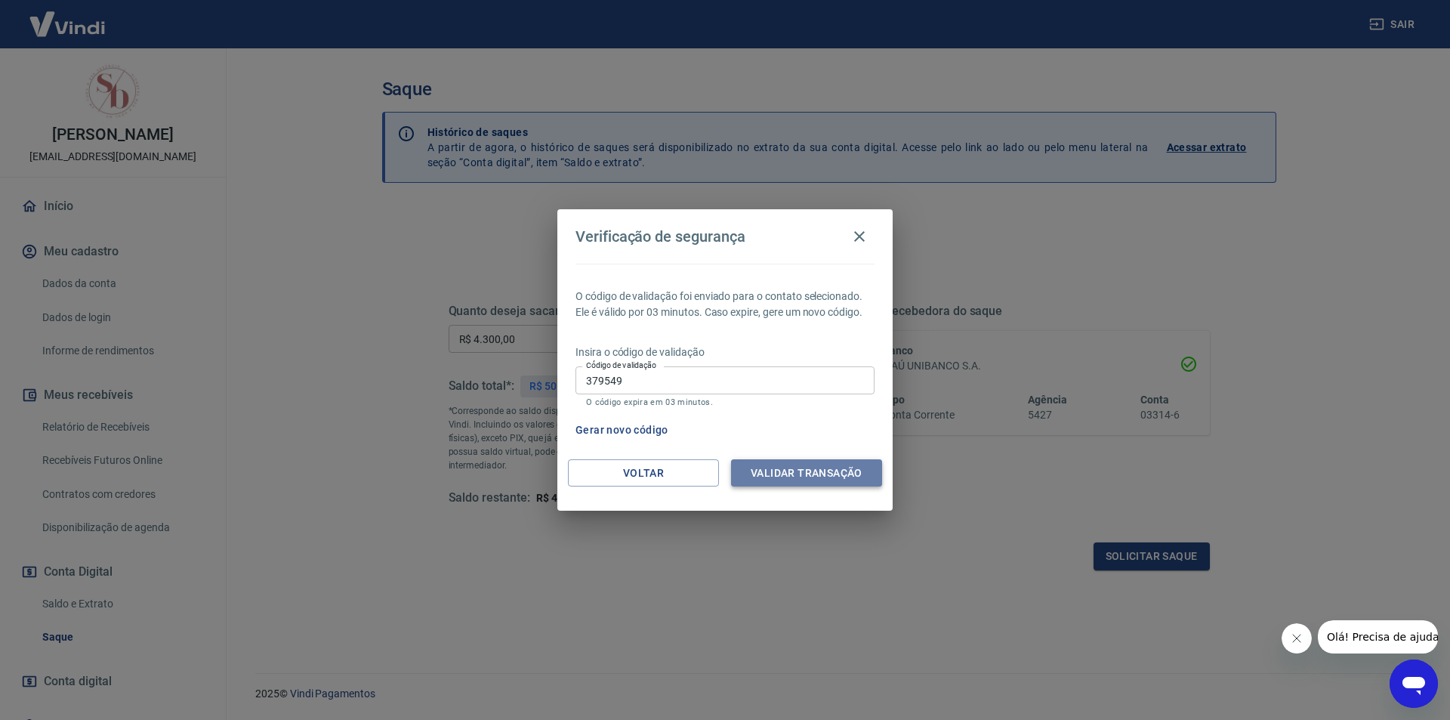
click at [788, 476] on button "Validar transação" at bounding box center [806, 473] width 151 height 28
